Goal: Check status: Check status

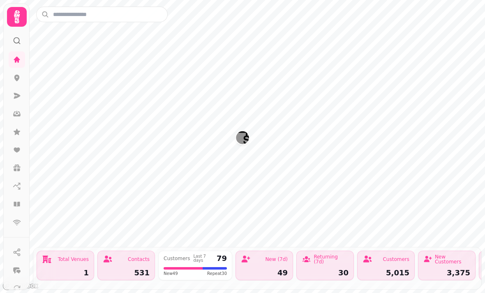
click at [71, 262] on div "Total Venues 1" at bounding box center [66, 266] width 58 height 30
click at [78, 261] on div "Total Venues 1" at bounding box center [66, 266] width 58 height 30
click at [134, 269] on div "531" at bounding box center [126, 272] width 47 height 7
click at [203, 267] on div at bounding box center [215, 268] width 24 height 2
click at [277, 269] on div "49" at bounding box center [264, 272] width 47 height 7
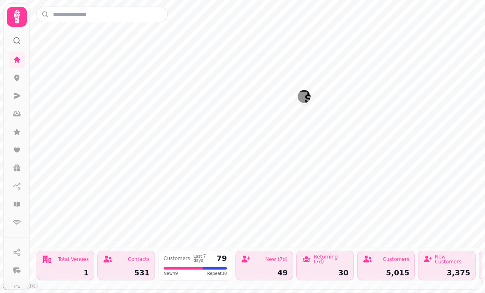
click at [65, 260] on div "Total Venues 1" at bounding box center [66, 266] width 58 height 30
click at [19, 96] on icon at bounding box center [17, 96] width 7 height 6
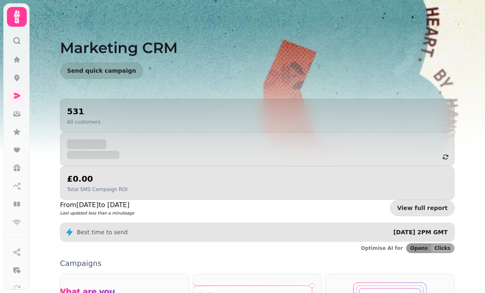
click at [19, 59] on icon at bounding box center [17, 60] width 8 height 8
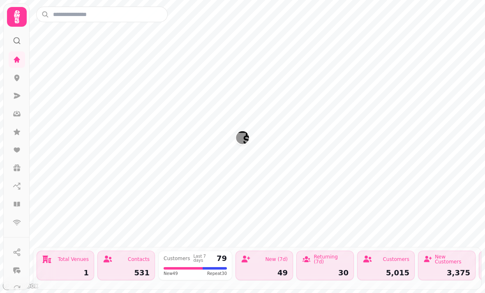
click at [19, 75] on icon at bounding box center [17, 78] width 8 height 8
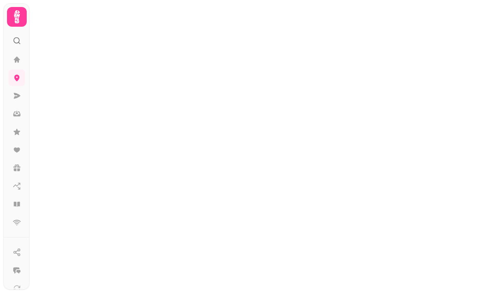
click at [20, 92] on icon at bounding box center [17, 96] width 8 height 8
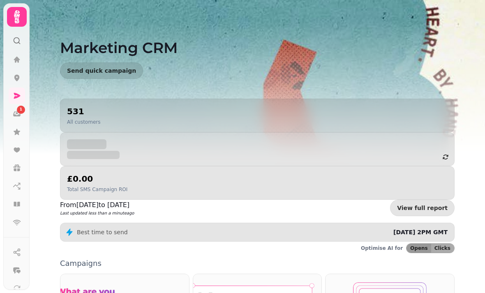
click at [16, 113] on icon at bounding box center [17, 113] width 3 height 4
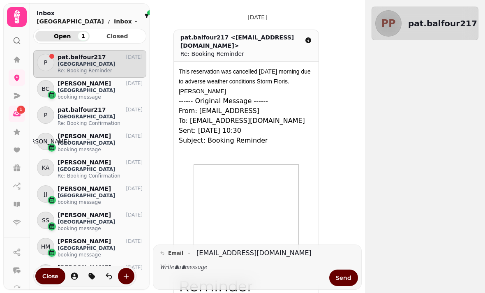
click at [147, 12] on div at bounding box center [149, 12] width 5 height 5
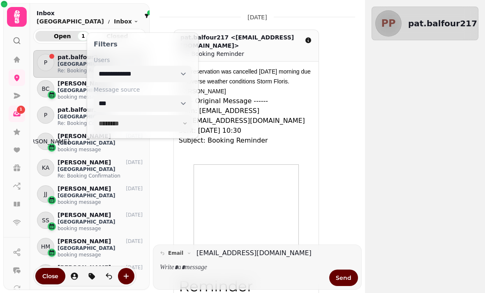
click at [262, 46] on div "pat.balfour217 <pat.balfour217@btinternet.com>" at bounding box center [239, 41] width 116 height 16
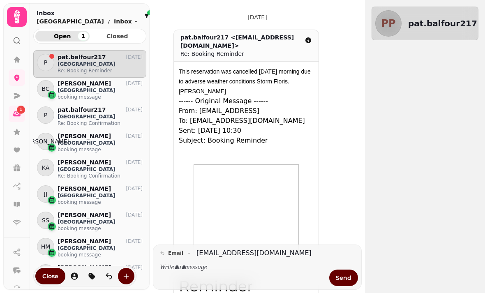
click at [19, 131] on icon at bounding box center [17, 132] width 8 height 8
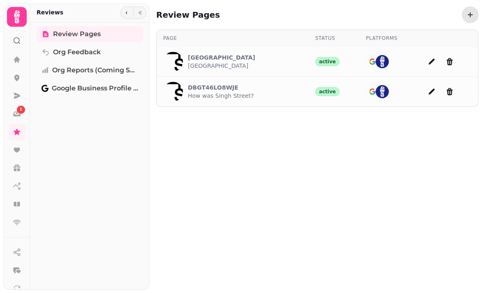
click at [224, 53] on p "Singh Street Aberdeen" at bounding box center [221, 57] width 67 height 8
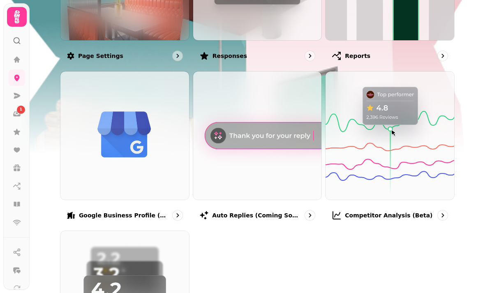
scroll to position [187, 0]
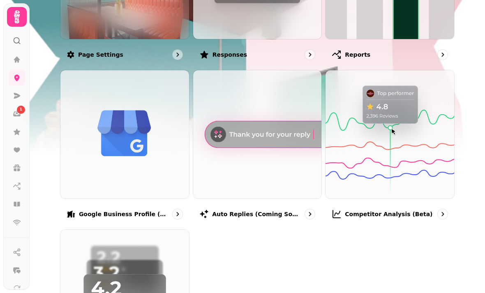
click at [131, 164] on img at bounding box center [124, 134] width 129 height 129
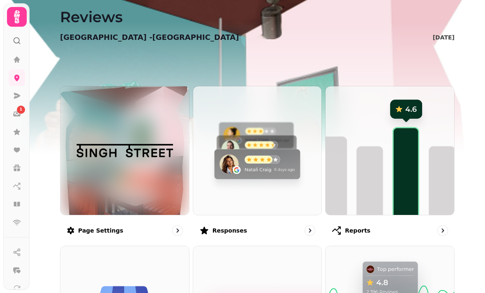
scroll to position [11, 0]
click at [408, 151] on img at bounding box center [390, 151] width 129 height 129
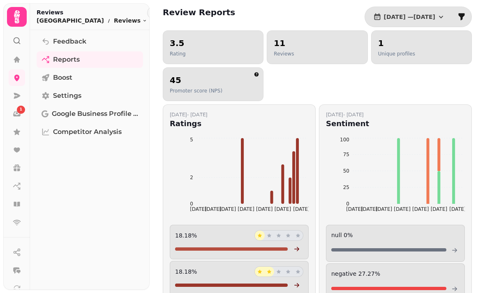
click at [19, 110] on div "1" at bounding box center [21, 110] width 8 height 8
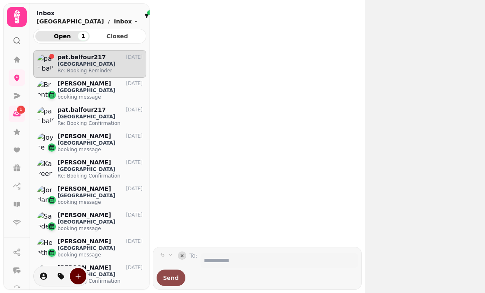
scroll to position [236, 113]
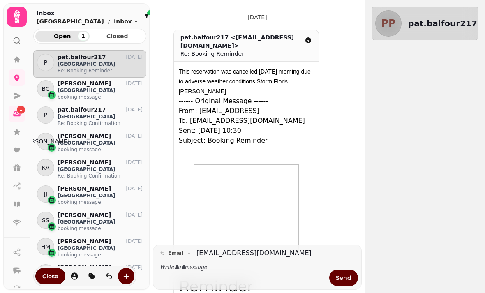
click at [95, 68] on p "Re: Booking Reminder" at bounding box center [100, 70] width 85 height 7
click at [19, 204] on icon at bounding box center [17, 204] width 6 height 5
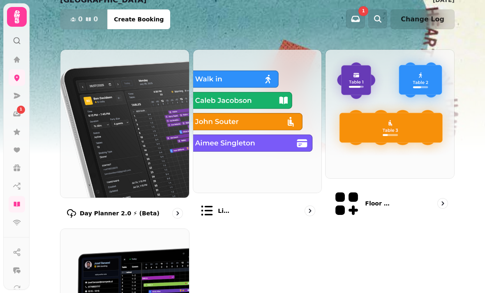
scroll to position [51, 0]
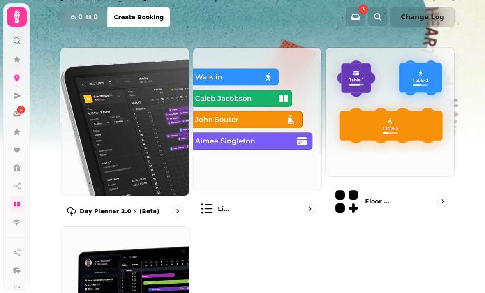
click at [290, 142] on img at bounding box center [257, 119] width 129 height 143
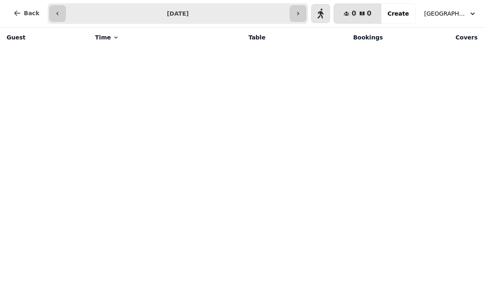
click at [299, 14] on icon "button" at bounding box center [298, 13] width 7 height 7
click at [322, 14] on icon "button" at bounding box center [320, 13] width 7 height 7
click at [323, 14] on icon "button" at bounding box center [320, 13] width 7 height 7
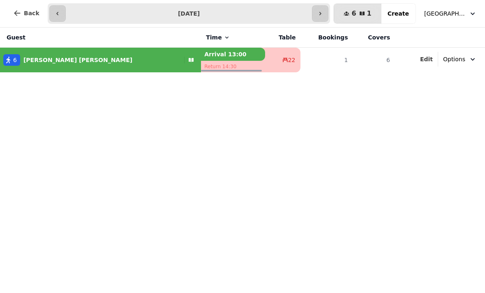
click at [57, 14] on icon "button" at bounding box center [57, 13] width 7 height 7
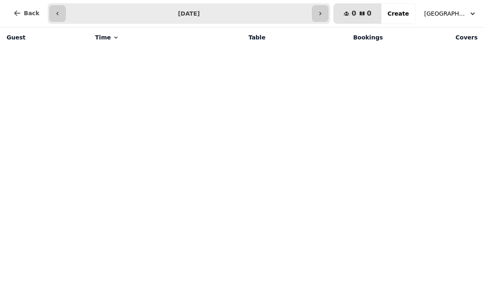
click at [56, 14] on icon "button" at bounding box center [57, 13] width 2 height 3
click at [324, 12] on icon "button" at bounding box center [320, 13] width 7 height 7
click at [323, 16] on icon "button" at bounding box center [320, 13] width 7 height 7
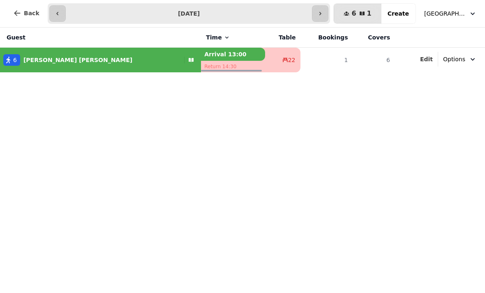
click at [322, 14] on icon "button" at bounding box center [320, 13] width 7 height 7
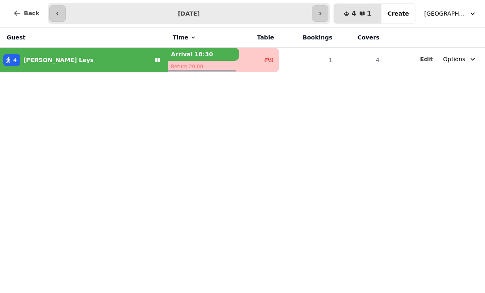
click at [55, 16] on icon "button" at bounding box center [57, 13] width 7 height 7
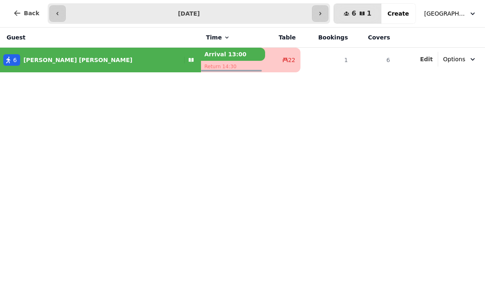
click at [53, 18] on button "button" at bounding box center [57, 13] width 16 height 16
click at [57, 15] on icon "button" at bounding box center [57, 13] width 7 height 7
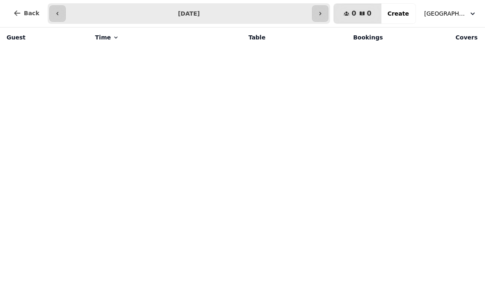
click at [55, 12] on icon "button" at bounding box center [57, 13] width 7 height 7
type input "**********"
